Goal: Information Seeking & Learning: Check status

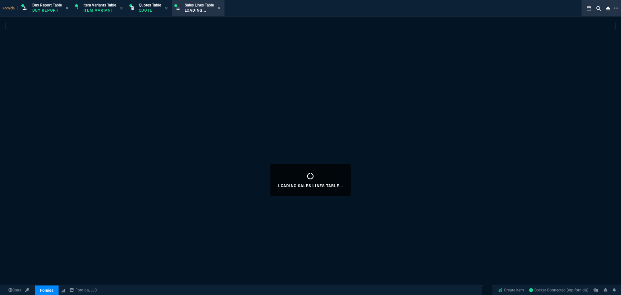
select select "1: BROV"
select select
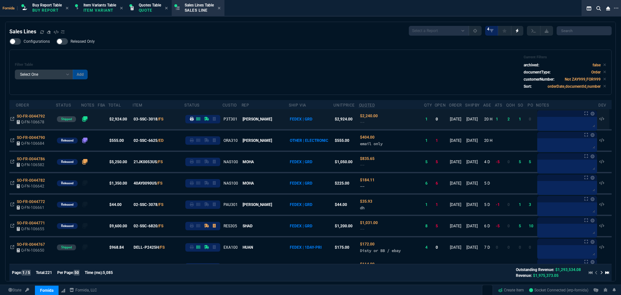
drag, startPoint x: 185, startPoint y: 78, endPoint x: 203, endPoint y: 113, distance: 38.6
click at [185, 78] on div "Filter Table Select One Add Filter () Age () ATS () Cond (itemVariantCode) Cust…" at bounding box center [311, 72] width 592 height 34
click at [486, 290] on div at bounding box center [487, 289] width 11 height 11
click at [270, 52] on div "Filter Table Select One Add Filter () Age () ATS () Cond (itemVariantCode) Cust…" at bounding box center [310, 72] width 603 height 45
click at [394, 94] on div "Filter Table Select One Add Filter () Age () ATS () Cond (itemVariantCode) Cust…" at bounding box center [310, 72] width 603 height 45
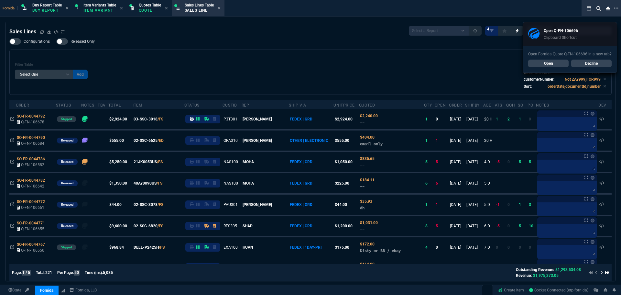
click at [140, 41] on div "Configurations Released Only Filter Table Select One Add Filter () Age () ATS (…" at bounding box center [310, 66] width 603 height 57
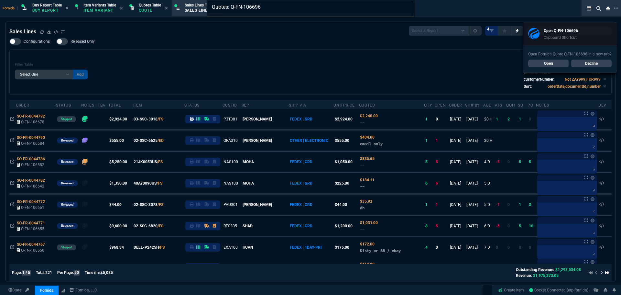
type input "Quotes: Q-FN-106696"
click at [546, 65] on div "Quotes: Q-FN-106696" at bounding box center [310, 147] width 621 height 295
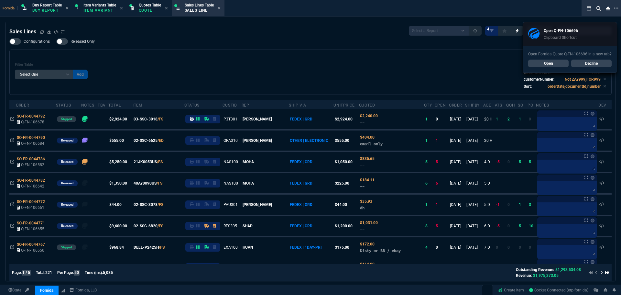
click at [546, 64] on link "Open" at bounding box center [548, 64] width 40 height 8
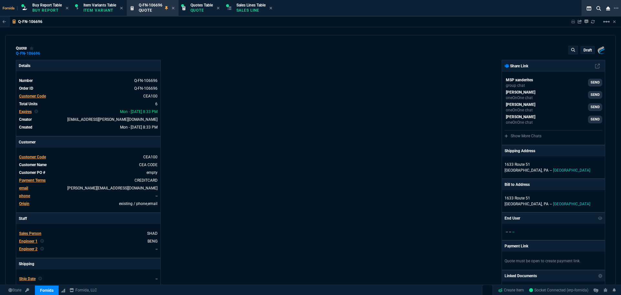
type input "36"
type input "6674"
type input "0"
type input "91"
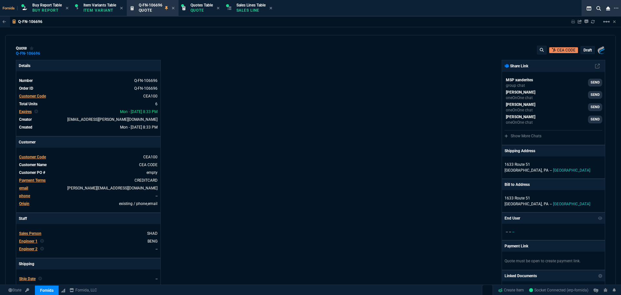
click at [335, 134] on div "Fornida, LLC [STREET_ADDRESS] Share Link MSP xanderites group chat SEND [PERSON…" at bounding box center [458, 227] width 295 height 334
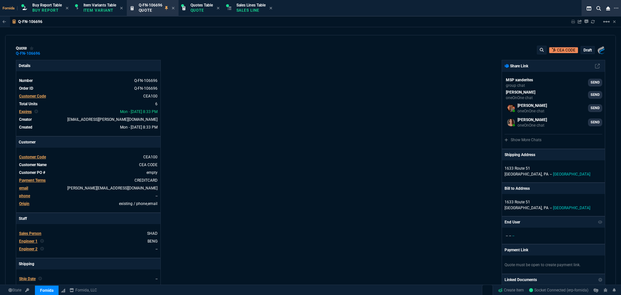
click at [284, 135] on div "Details Number Q-FN-106696 Order ID Q-FN-106696 Customer Code CEA100 Total Unit…" at bounding box center [163, 227] width 295 height 334
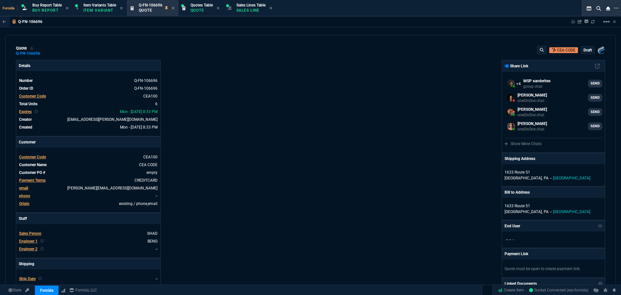
click at [199, 154] on div "Details Number Q-FN-106696 Order ID Q-FN-106696 Customer Code CEA100 Total Unit…" at bounding box center [163, 227] width 295 height 334
click at [292, 170] on div "Details Number Q-FN-106696 Order ID Q-FN-106696 Customer Code CEA100 Total Unit…" at bounding box center [163, 227] width 295 height 334
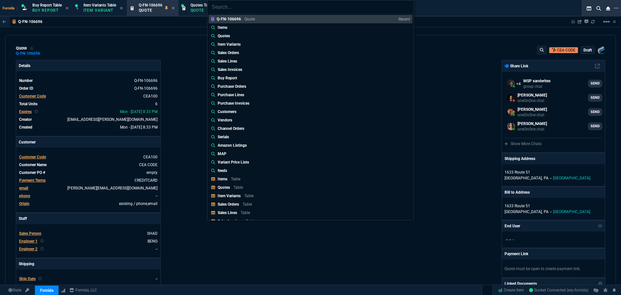
type input "Quotes: Q-FN-106694"
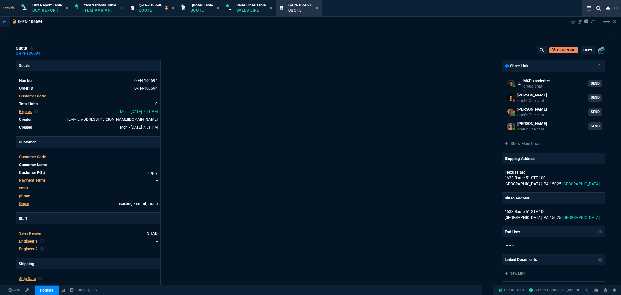
drag, startPoint x: 340, startPoint y: 111, endPoint x: 191, endPoint y: 119, distance: 149.4
click at [339, 111] on div "Fornida, LLC [STREET_ADDRESS] Share Link MSP xanderites group chat SEND [PERSON…" at bounding box center [458, 227] width 295 height 334
click at [199, 36] on div "quote Q-FN-106694 CEA CODE draft Fornida, LLC [STREET_ADDRESS] Details Number Q…" at bounding box center [310, 160] width 611 height 250
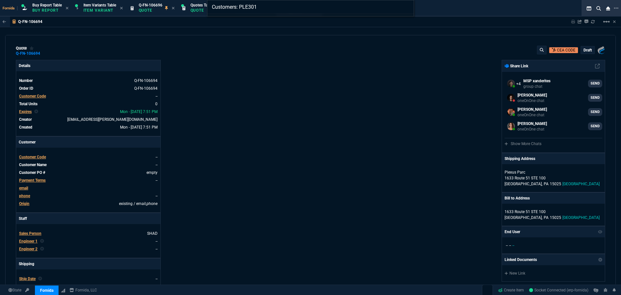
type input "Customers: PLE301"
click at [199, 36] on div "Customers: PLE301" at bounding box center [310, 147] width 621 height 295
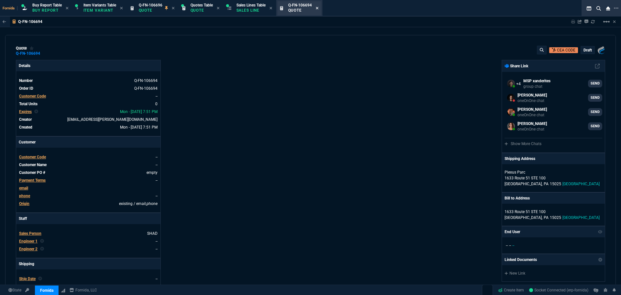
click at [319, 8] on icon at bounding box center [317, 8] width 3 height 4
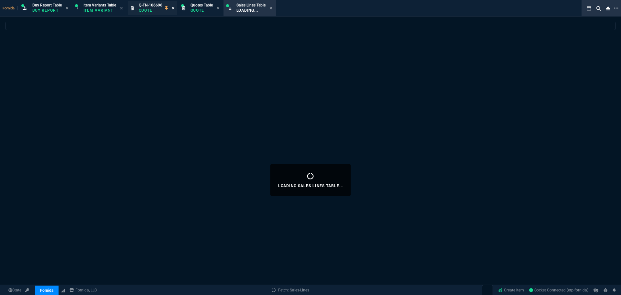
click at [173, 9] on icon at bounding box center [173, 8] width 3 height 4
select select
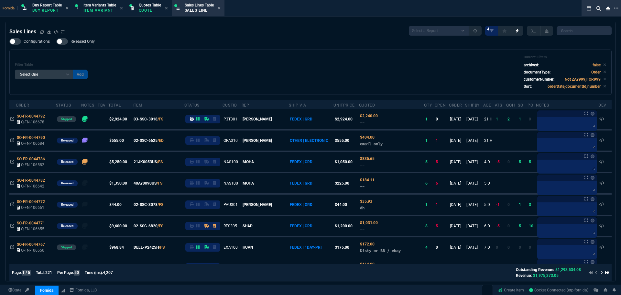
click at [187, 77] on div "Filter Table Select One Add Filter () Age () ATS () Cond (itemVariantCode) Cust…" at bounding box center [311, 72] width 592 height 34
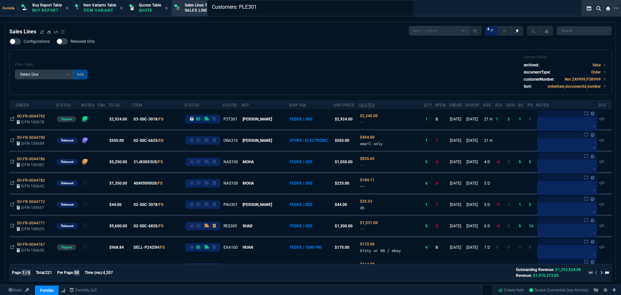
type input "Customers: PLE301"
click at [257, 61] on div "Customers: PLE301" at bounding box center [310, 147] width 621 height 295
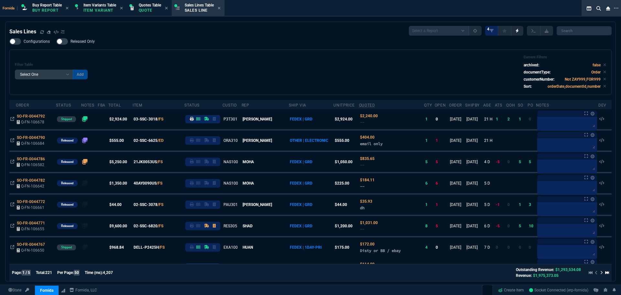
click at [254, 31] on div "Sales Lines Select a Report NEW QUERY SonicWall Sale AMZ (MTD) NEW QUERY INS100…" at bounding box center [310, 31] width 603 height 10
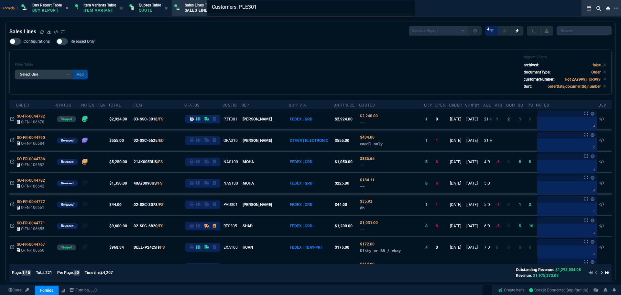
type input "Customers: PLE301"
drag, startPoint x: 254, startPoint y: 31, endPoint x: 297, endPoint y: 41, distance: 44.4
click at [291, 40] on div "Customers: PLE301" at bounding box center [310, 147] width 621 height 295
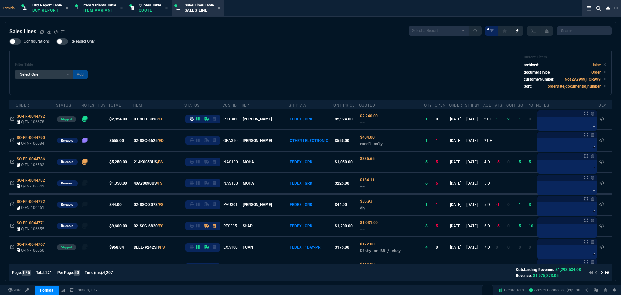
click at [212, 69] on div "Filter Table Select One Add Filter () Age () ATS () Cond (itemVariantCode) Cust…" at bounding box center [311, 72] width 592 height 34
